Goal: Use online tool/utility: Utilize a website feature to perform a specific function

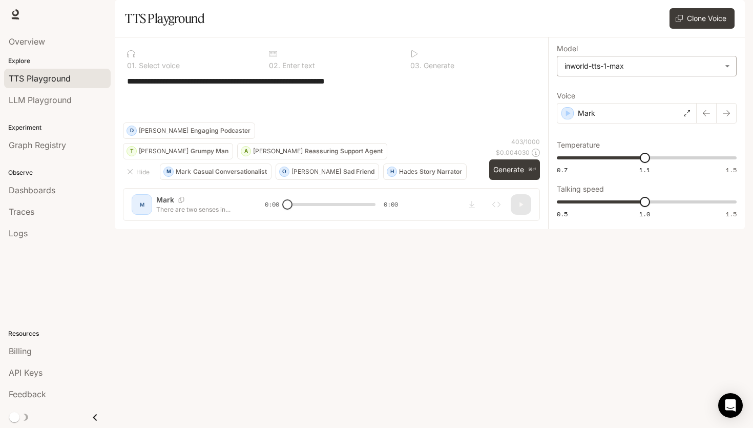
click at [630, 87] on body "**********" at bounding box center [376, 214] width 753 height 428
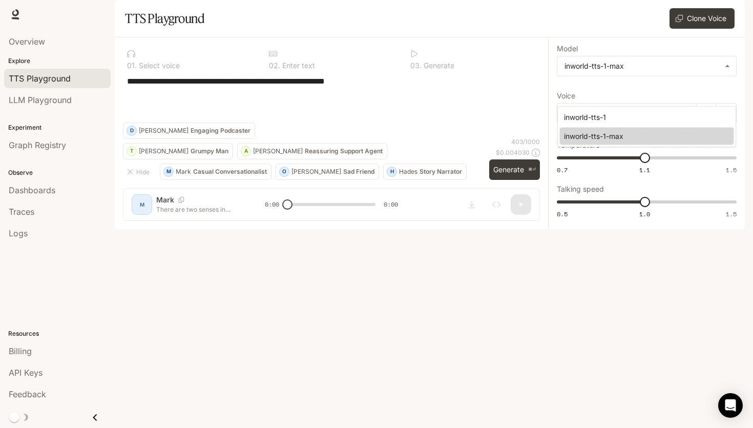
click at [432, 213] on div at bounding box center [376, 214] width 753 height 428
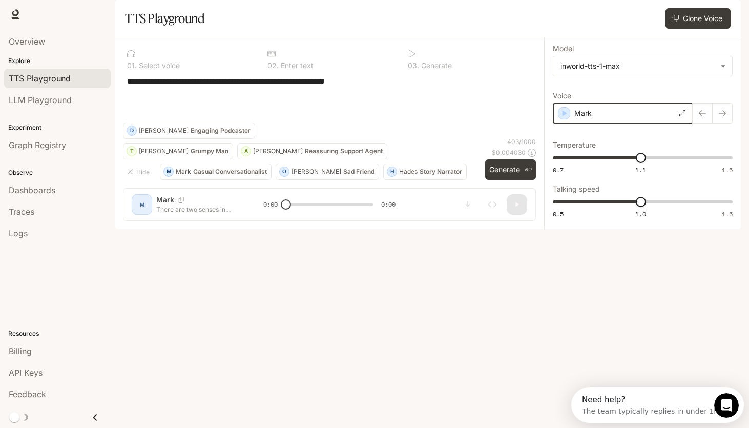
click at [566, 119] on div "button" at bounding box center [564, 113] width 12 height 12
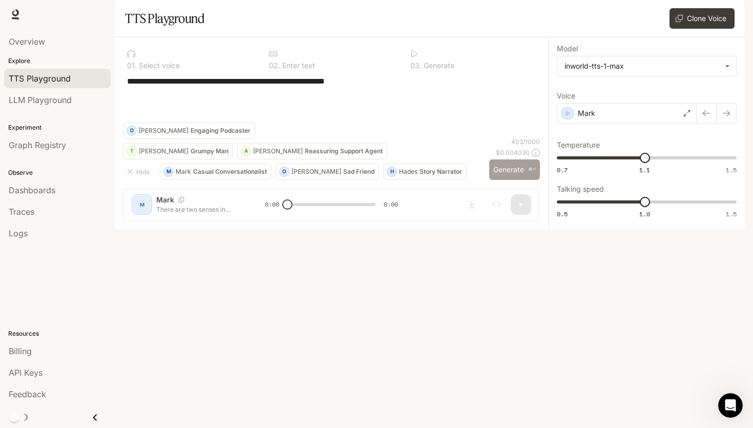
click at [514, 180] on button "Generate ⌘⏎" at bounding box center [514, 169] width 51 height 21
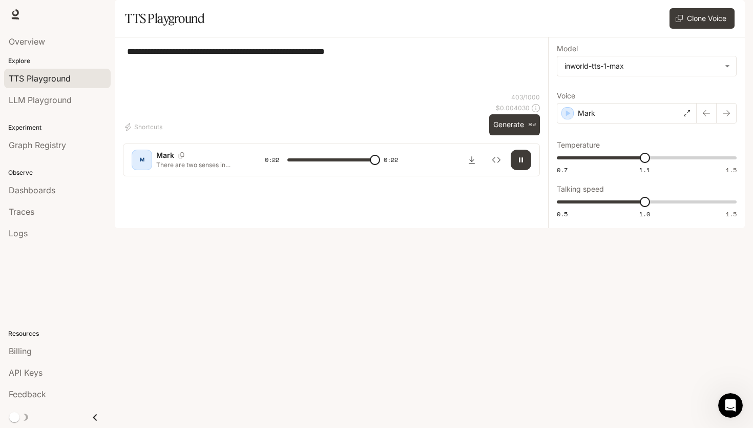
type input "*"
click at [292, 93] on textarea "**********" at bounding box center [331, 69] width 409 height 47
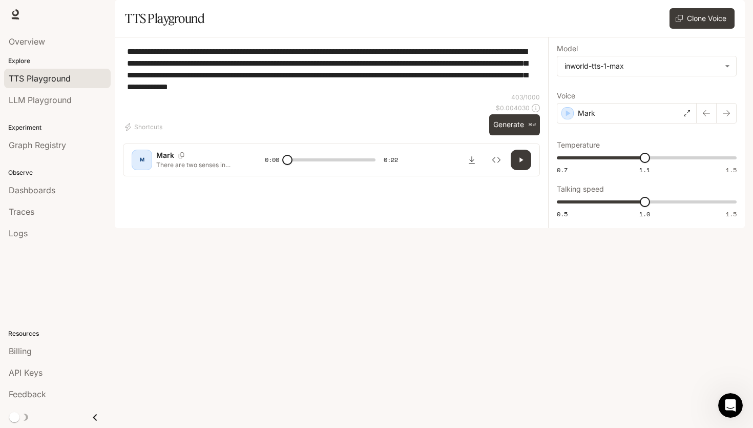
paste textarea
type textarea "**********"
click at [503, 135] on button "Generate ⌘⏎" at bounding box center [514, 124] width 51 height 21
click at [532, 176] on div "M Mark In the late 19th and early 20th century, [GEOGRAPHIC_DATA] became a nexu…" at bounding box center [331, 159] width 417 height 33
click at [529, 170] on button "button" at bounding box center [521, 160] width 20 height 20
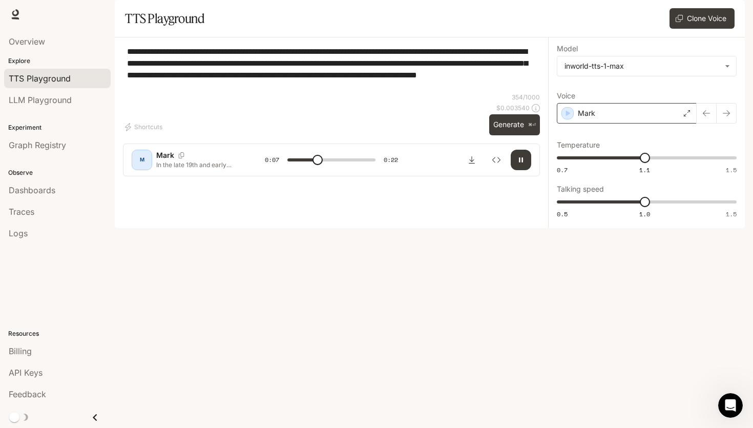
click at [658, 123] on div "Mark" at bounding box center [627, 113] width 140 height 20
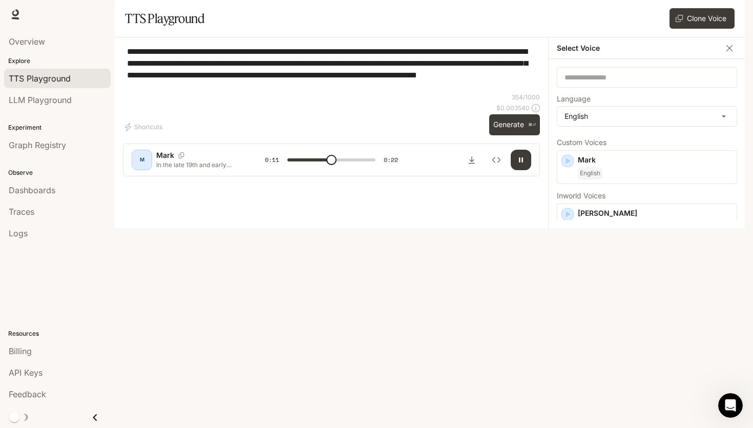
scroll to position [43, 0]
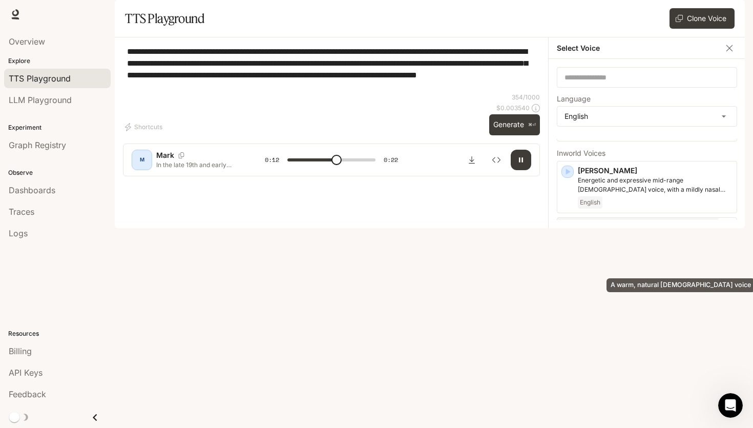
click at [648, 241] on p "A warm, natural [DEMOGRAPHIC_DATA] voice" at bounding box center [655, 236] width 155 height 9
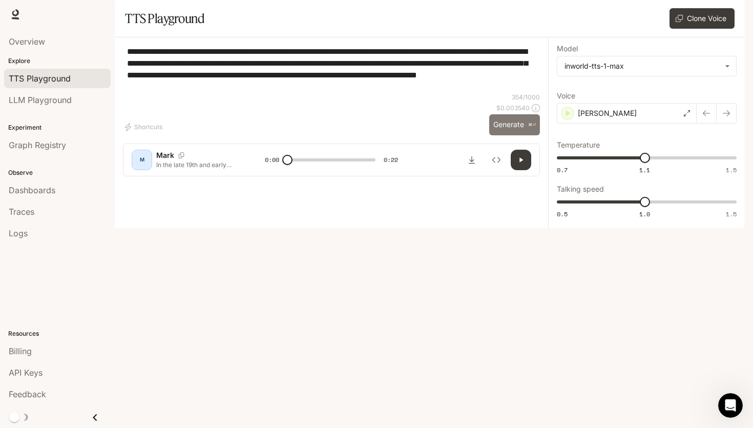
click at [524, 135] on button "Generate ⌘⏎" at bounding box center [514, 124] width 51 height 21
click at [626, 123] on div "[PERSON_NAME]" at bounding box center [627, 113] width 140 height 20
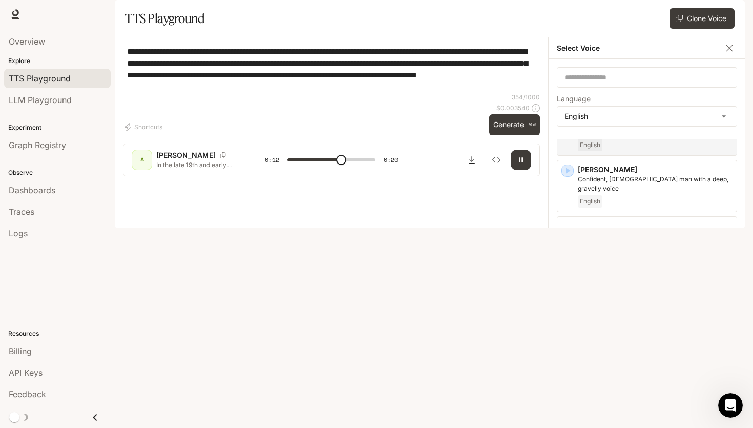
scroll to position [635, 0]
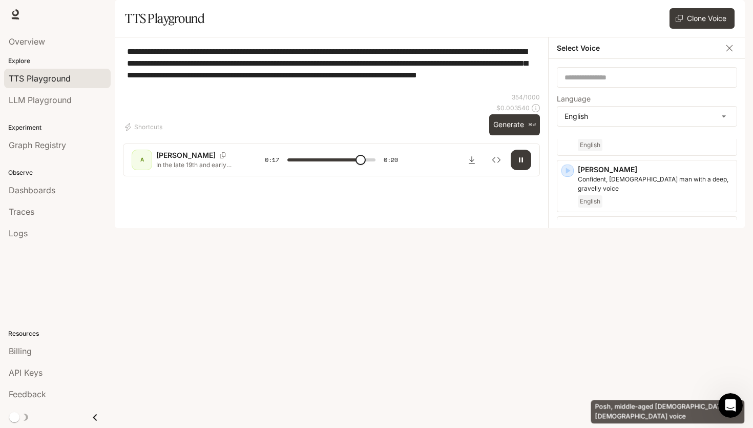
click at [656, 400] on p "Posh, middle-aged [DEMOGRAPHIC_DATA] [DEMOGRAPHIC_DATA] voice" at bounding box center [655, 409] width 155 height 18
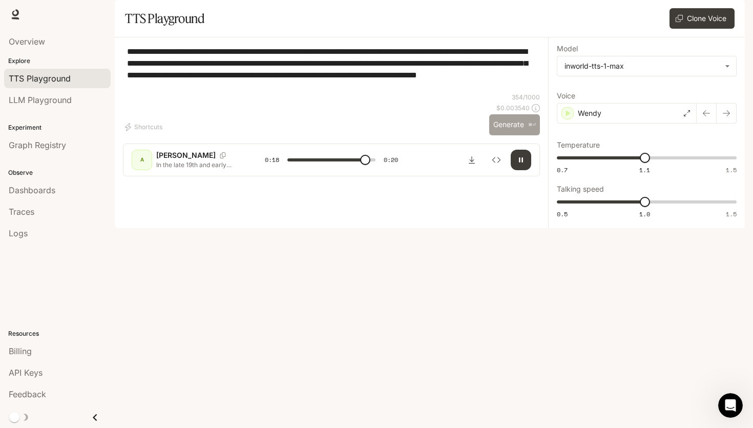
click at [525, 135] on button "Generate ⌘⏎" at bounding box center [514, 124] width 51 height 21
type input "*"
